Goal: Transaction & Acquisition: Purchase product/service

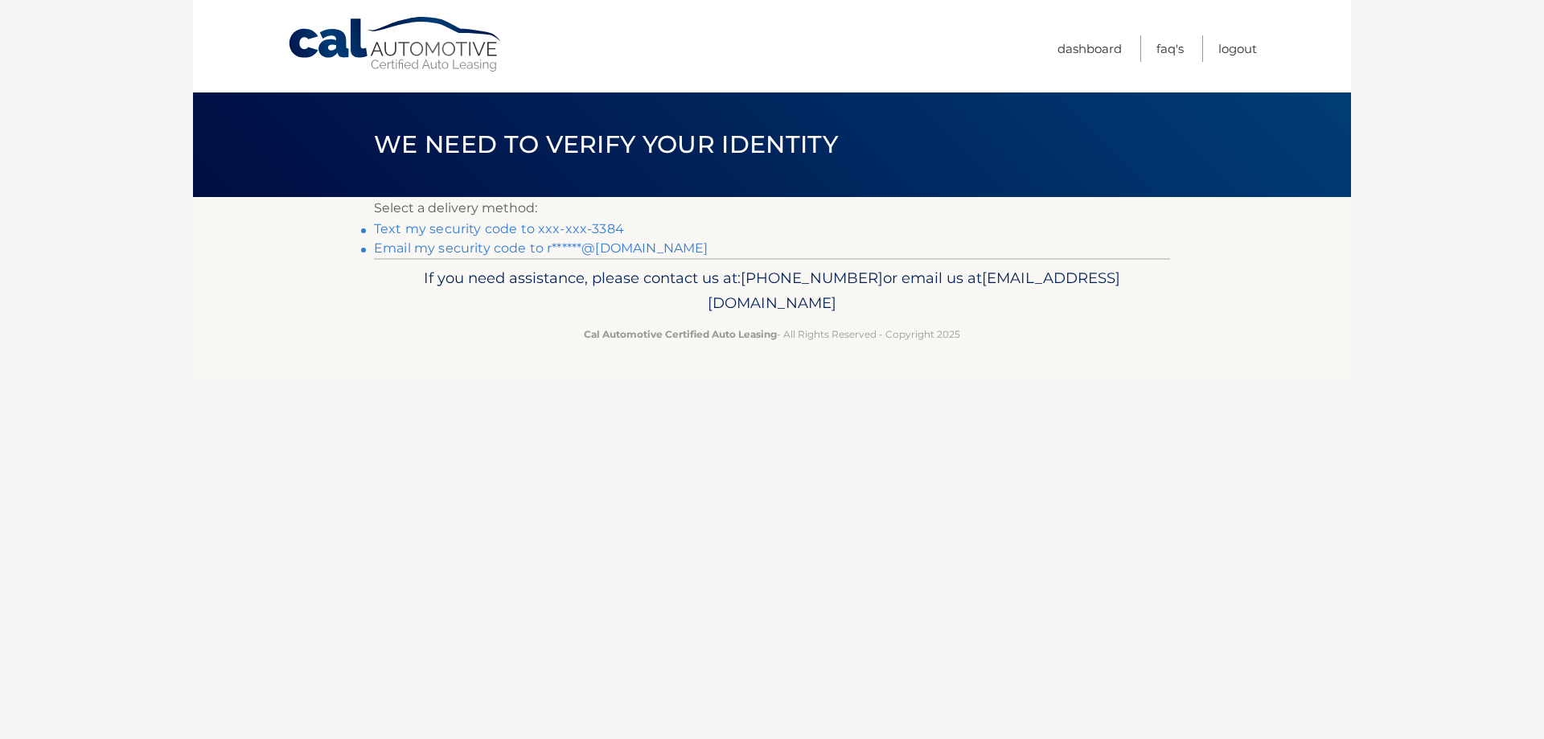
click at [475, 224] on link "Text my security code to xxx-xxx-3384" at bounding box center [499, 228] width 250 height 15
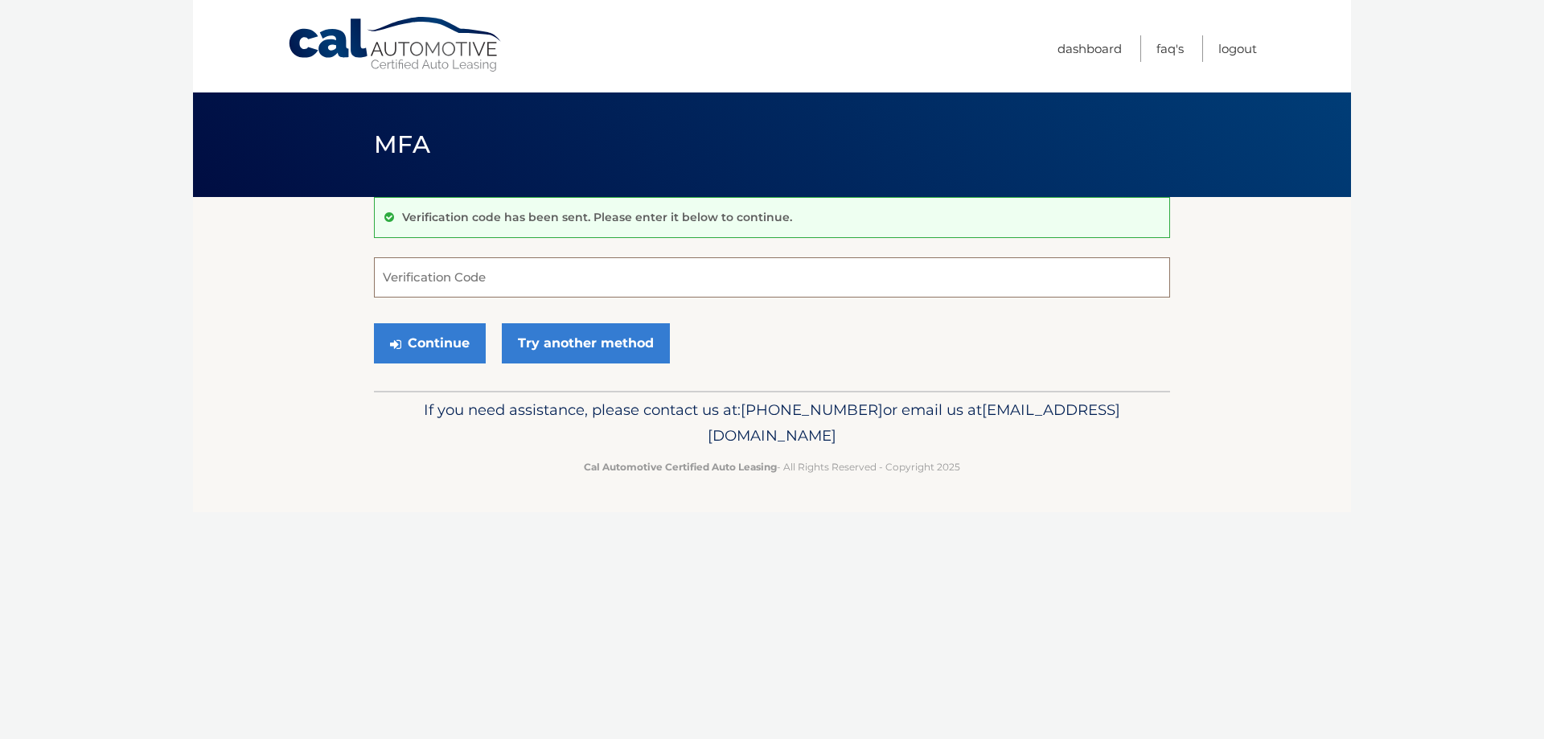
click at [496, 281] on input "Verification Code" at bounding box center [772, 277] width 796 height 40
type input "035312"
click at [429, 332] on button "Continue" at bounding box center [430, 343] width 112 height 40
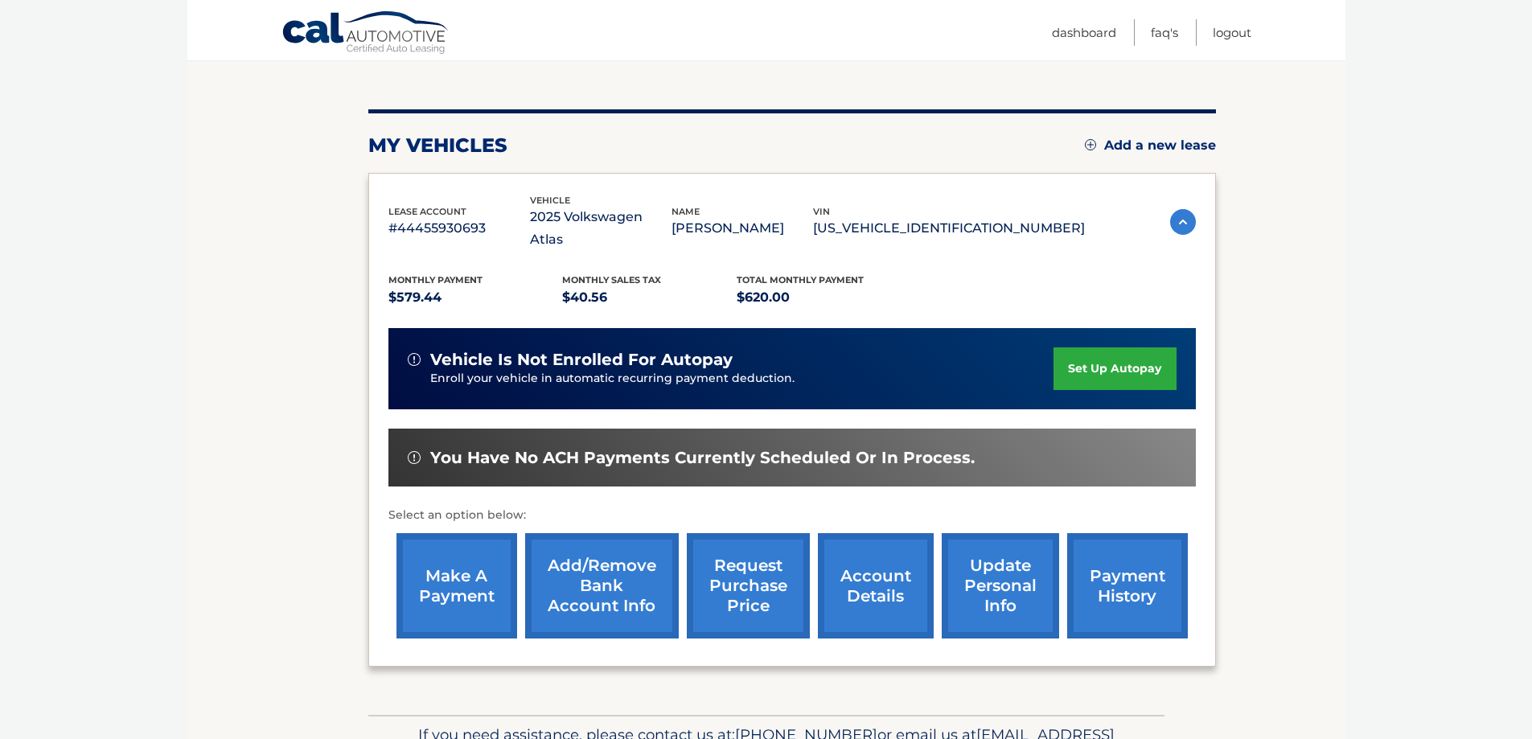
scroll to position [161, 0]
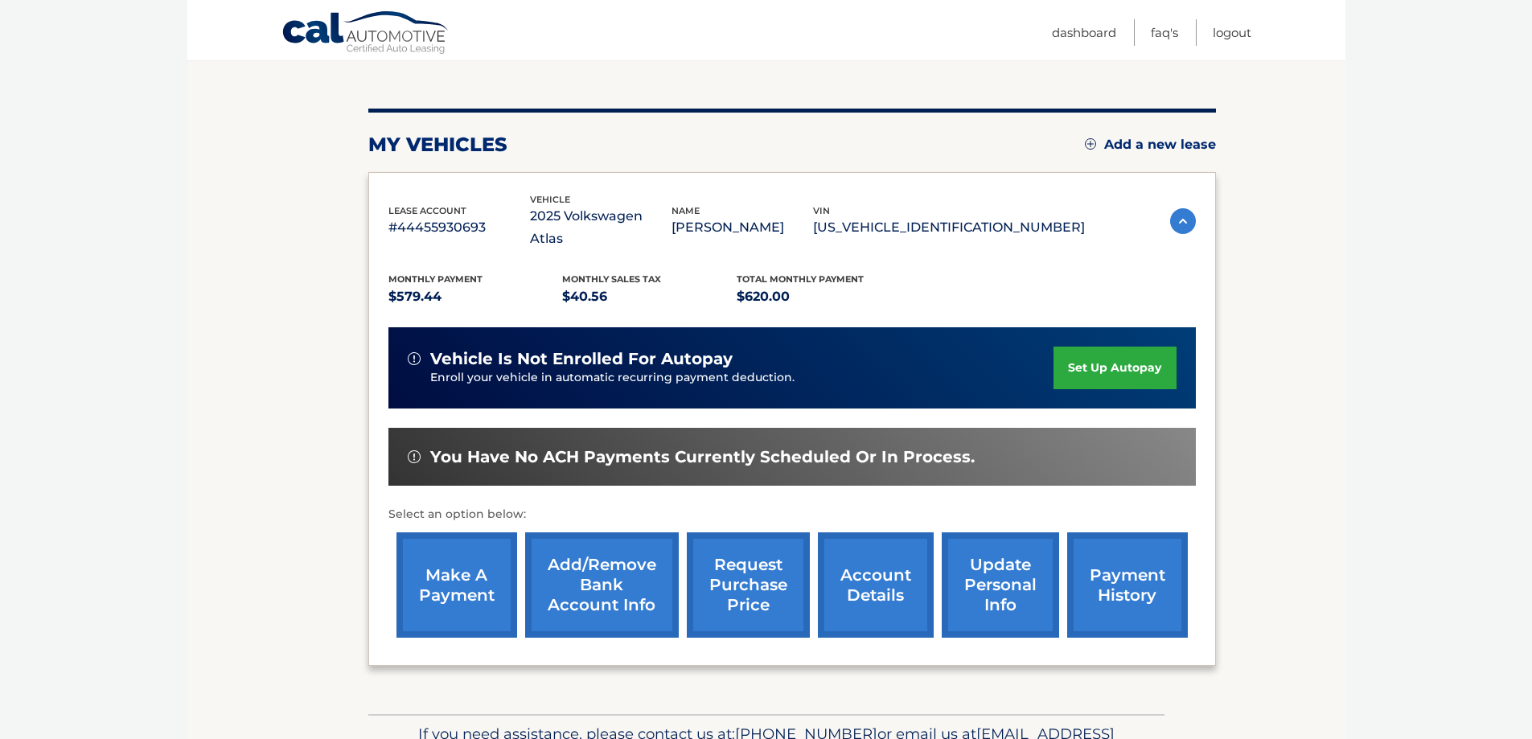
click at [470, 566] on link "make a payment" at bounding box center [457, 584] width 121 height 105
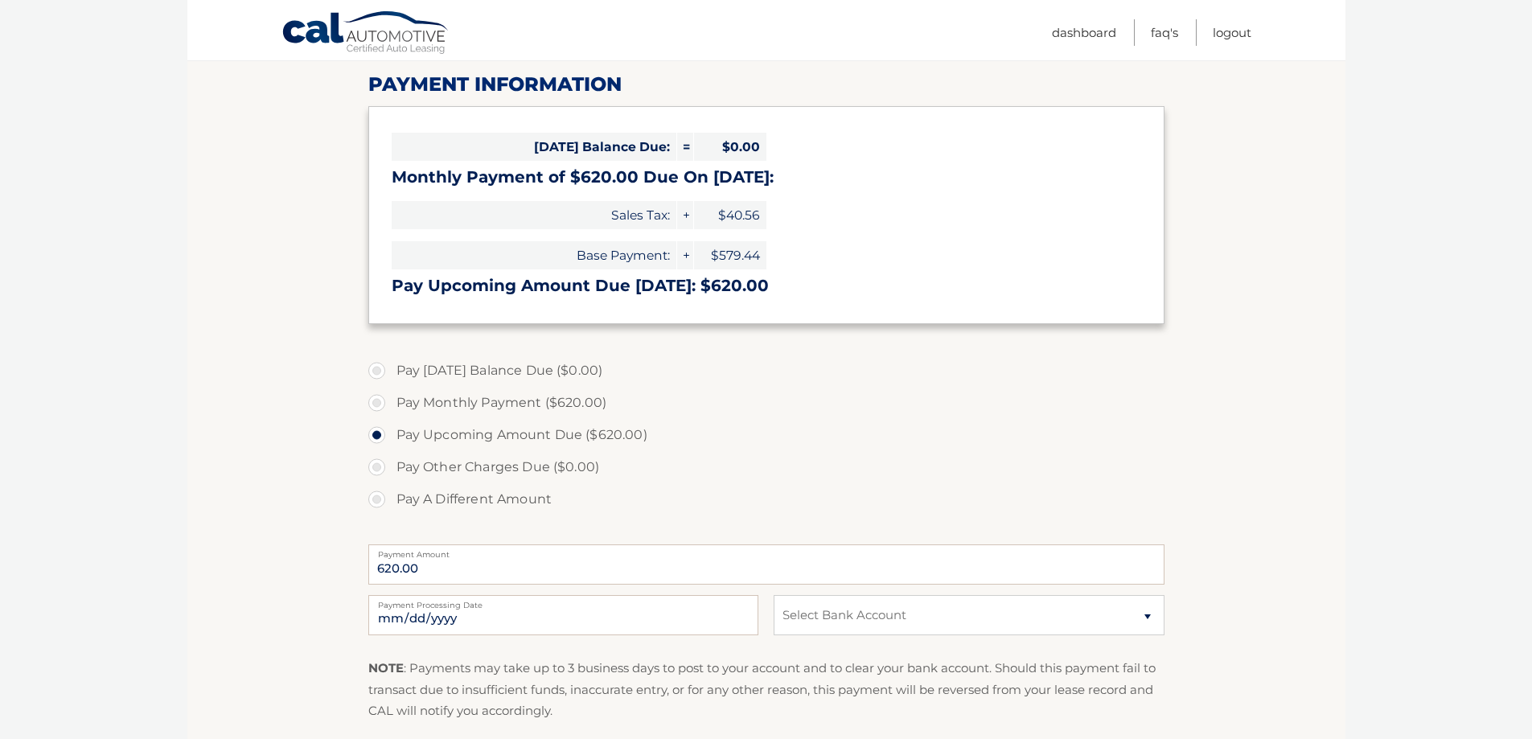
scroll to position [241, 0]
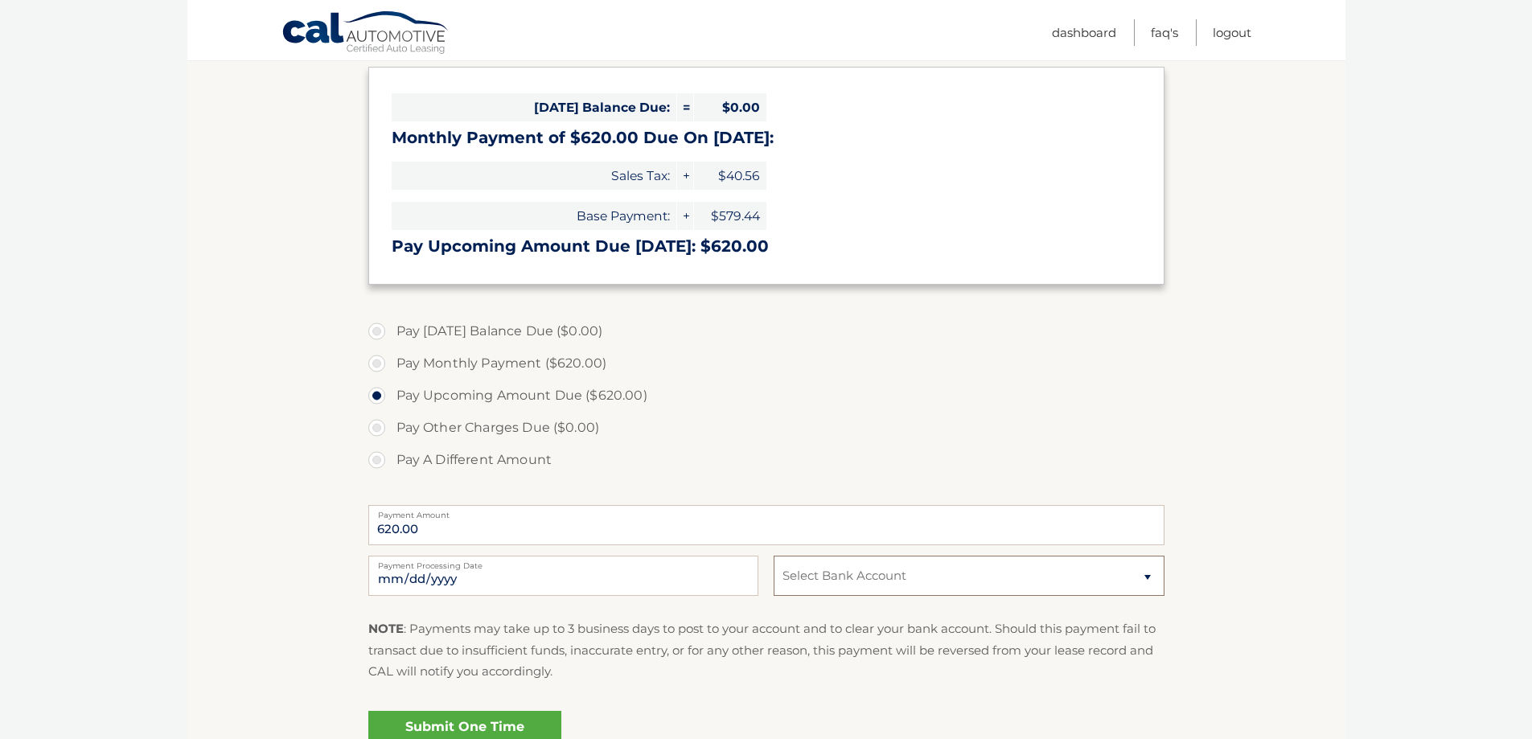
click at [1144, 579] on select "Select Bank Account Checking JPMORGAN CHASE BANK, NA *****8861 Checking JPMORGA…" at bounding box center [969, 576] width 390 height 40
select select "NWNmOThlZjYtMDdmZi00ZGJmLTk2YjAtZDhiNWY4NDJlMDM4"
click at [774, 556] on select "Select Bank Account Checking JPMORGAN CHASE BANK, NA *****8861 Checking JPMORGA…" at bounding box center [969, 576] width 390 height 40
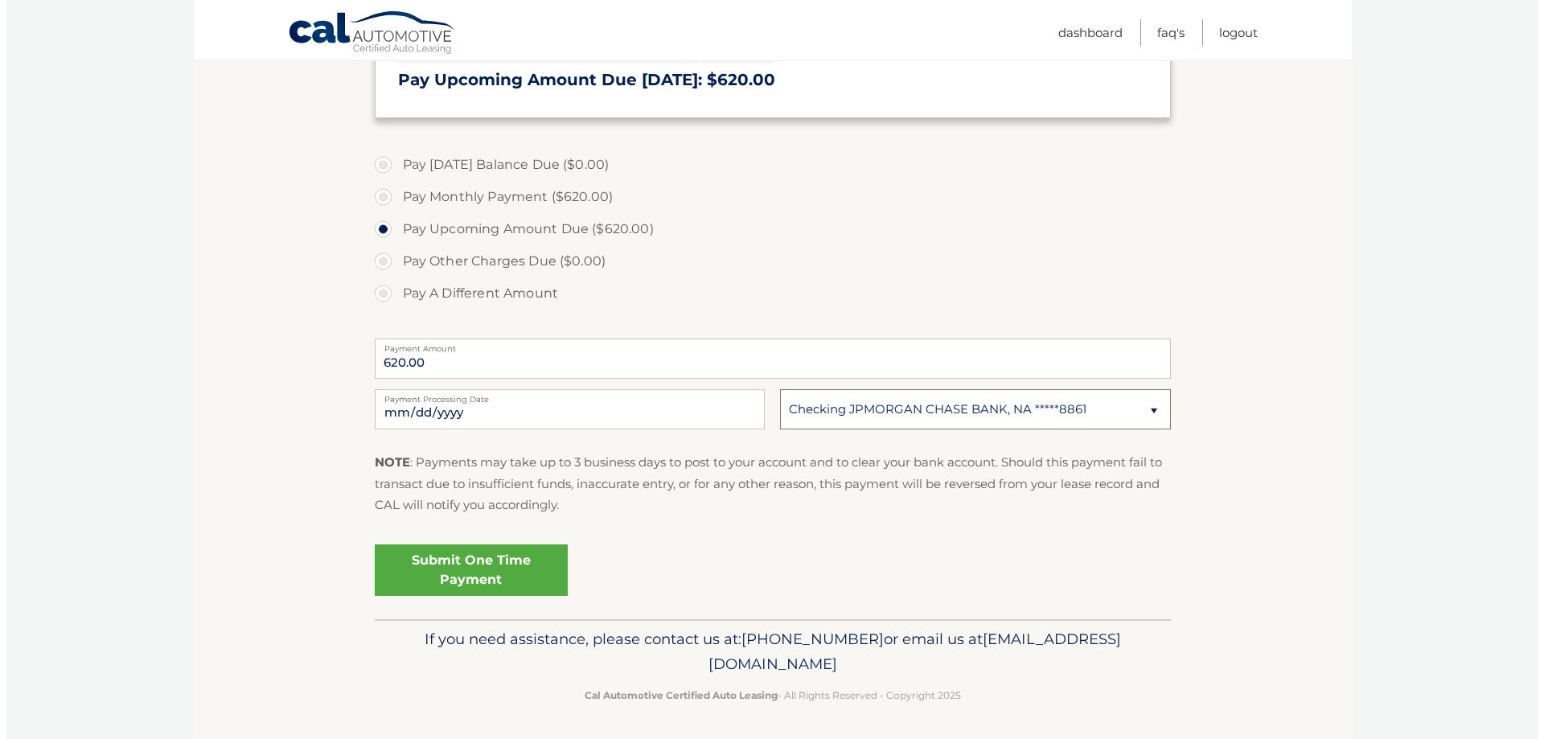
scroll to position [410, 0]
click at [457, 567] on link "Submit One Time Payment" at bounding box center [464, 567] width 193 height 51
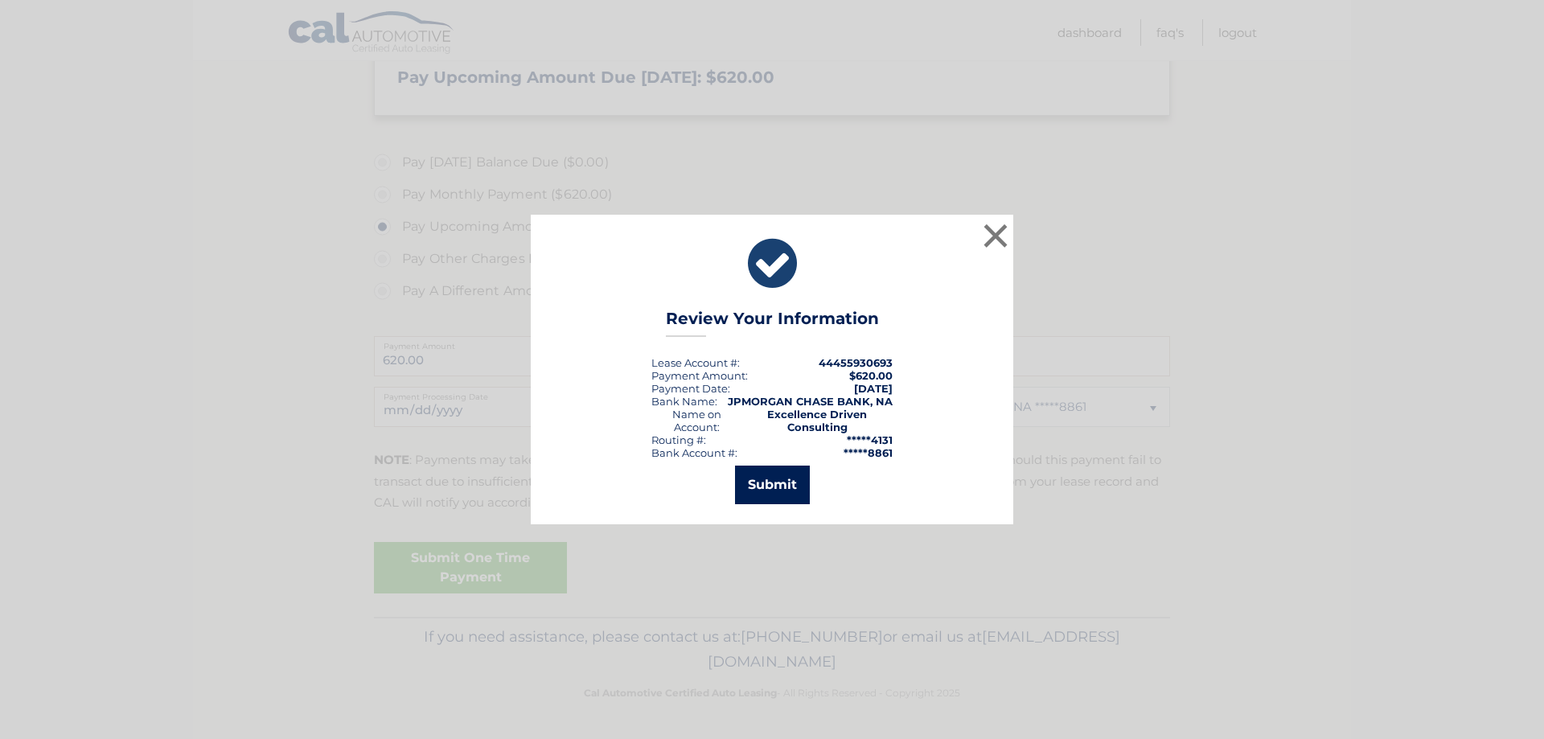
click at [783, 482] on button "Submit" at bounding box center [772, 485] width 75 height 39
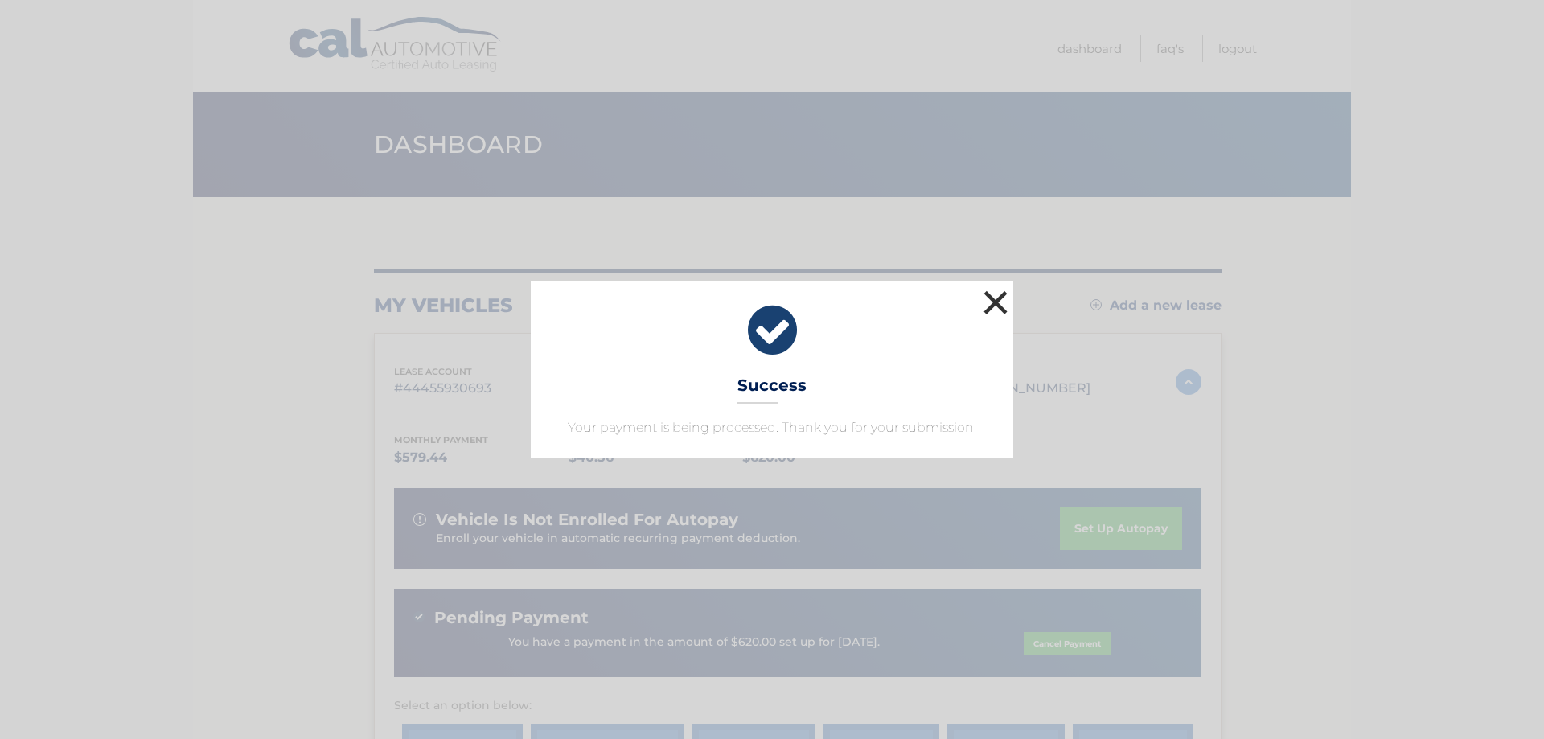
click at [994, 303] on button "×" at bounding box center [996, 302] width 32 height 32
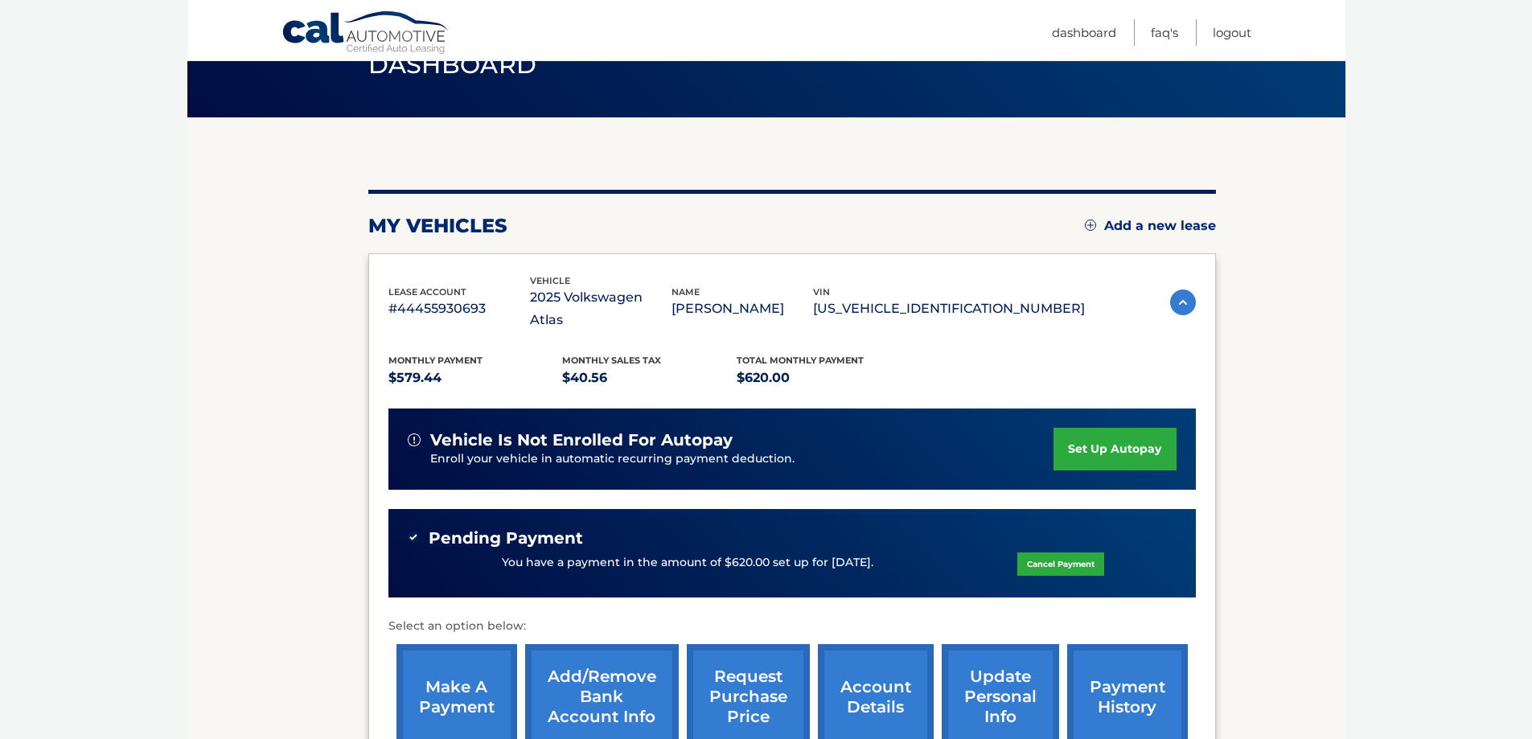
scroll to position [80, 0]
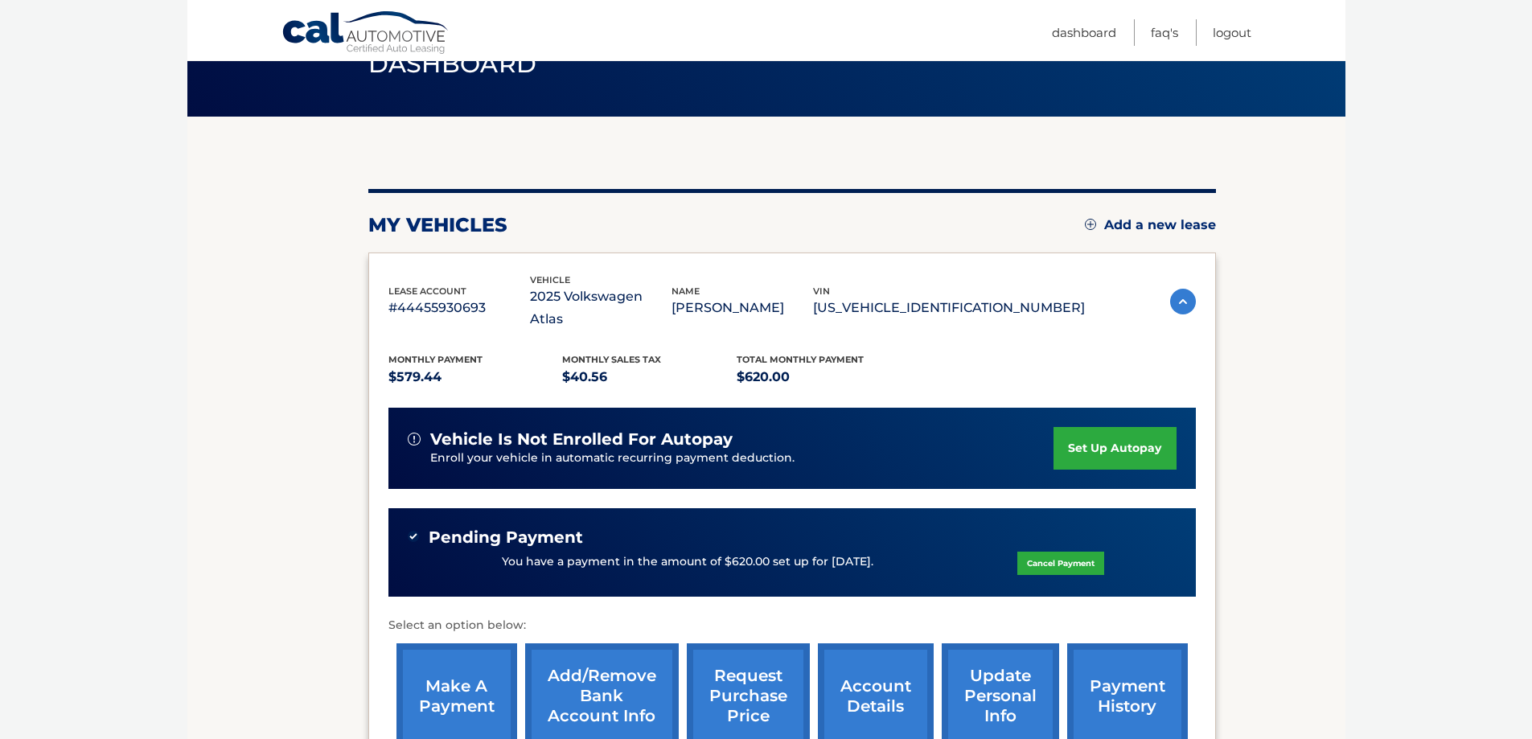
drag, startPoint x: 1138, startPoint y: 9, endPoint x: 1375, endPoint y: 208, distance: 309.4
click at [1379, 208] on body "Cal Automotive Menu Dashboard FAQ's Logout" at bounding box center [766, 289] width 1532 height 739
drag, startPoint x: 1289, startPoint y: 0, endPoint x: 1341, endPoint y: 372, distance: 375.9
click at [1342, 372] on section "my vehicles Add a new lease lease account #44455930693 vehicle 2025 Volkswagen …" at bounding box center [766, 471] width 1158 height 709
click at [1239, 31] on link "Logout" at bounding box center [1232, 32] width 39 height 27
